Goal: Check status

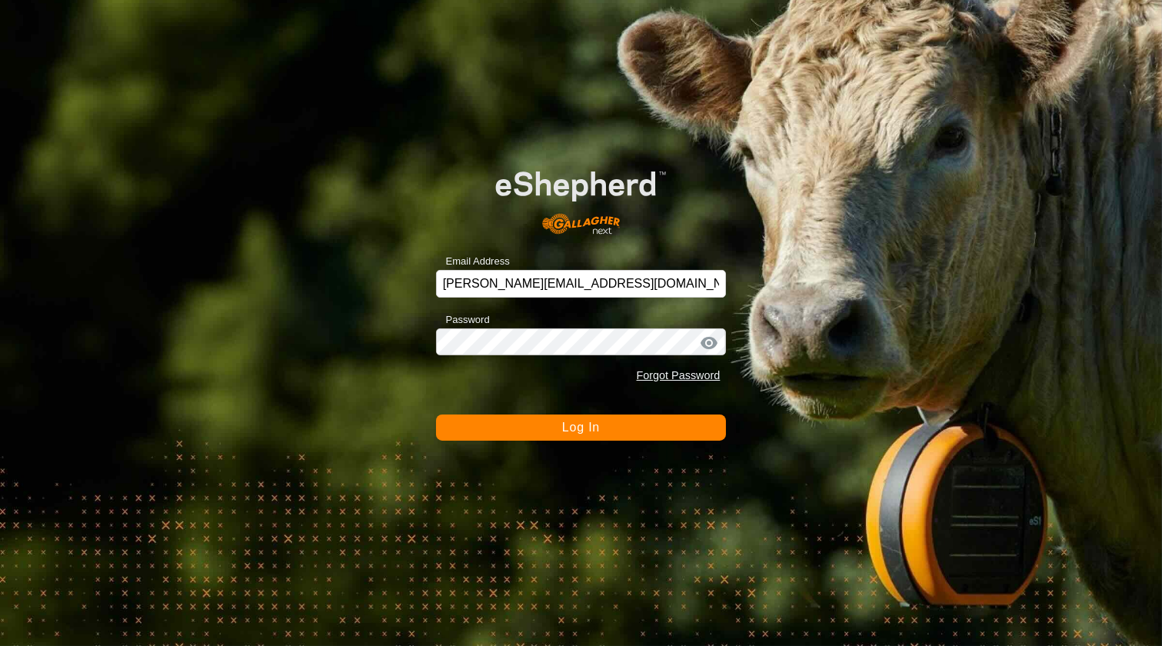
click at [528, 428] on button "Log In" at bounding box center [581, 428] width 291 height 26
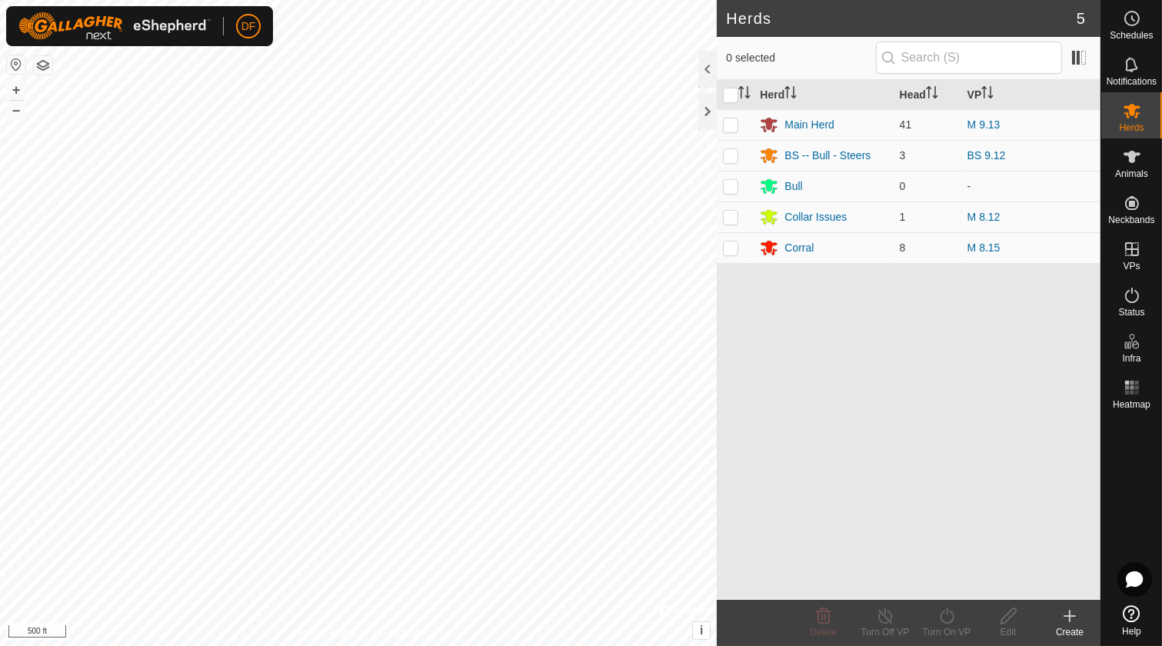
click at [1144, 158] on es-animals-svg-icon at bounding box center [1132, 157] width 28 height 25
click th "Last Updated"
click at [1132, 58] on icon at bounding box center [1132, 64] width 18 height 18
click span "Animal Still/Down"
